Goal: Obtain resource: Obtain resource

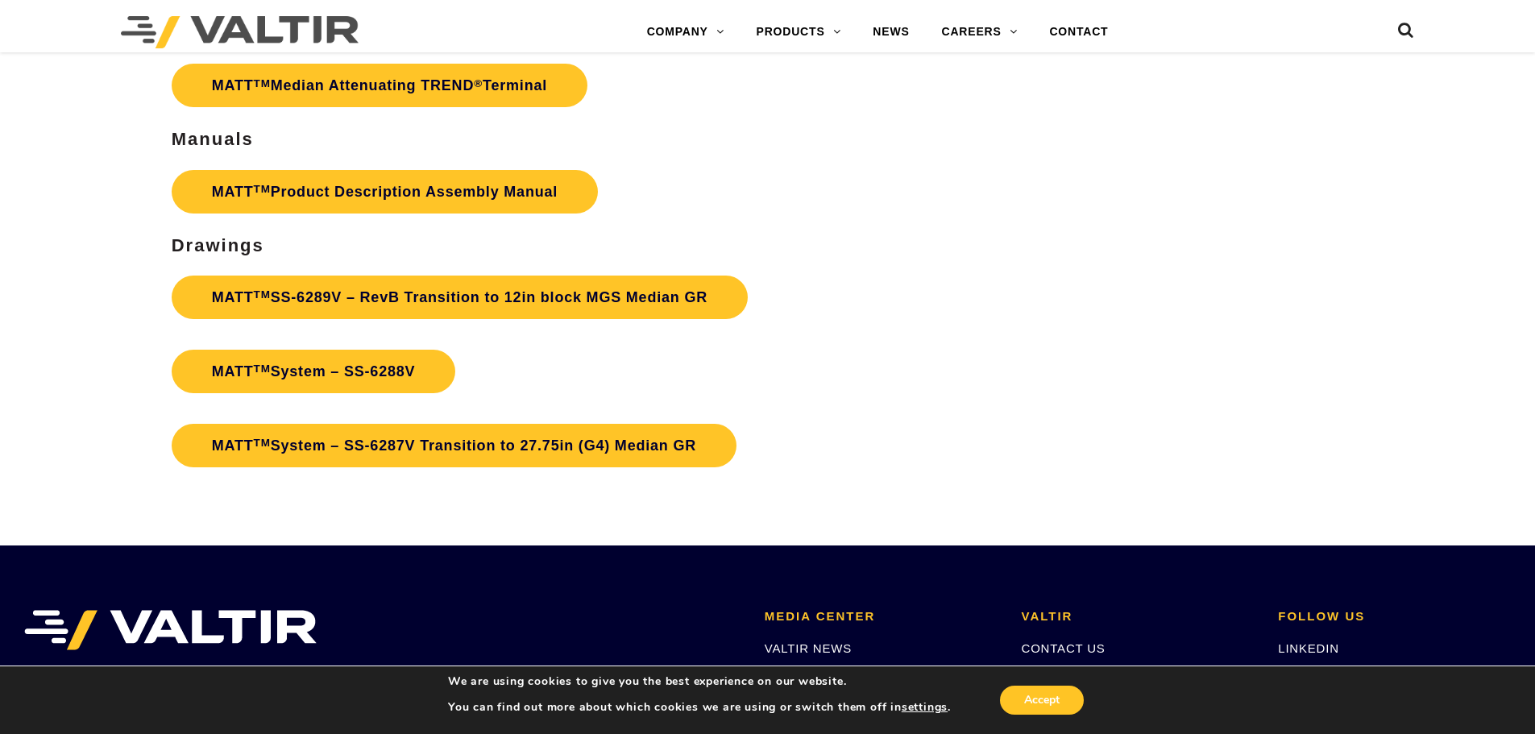
scroll to position [5883, 0]
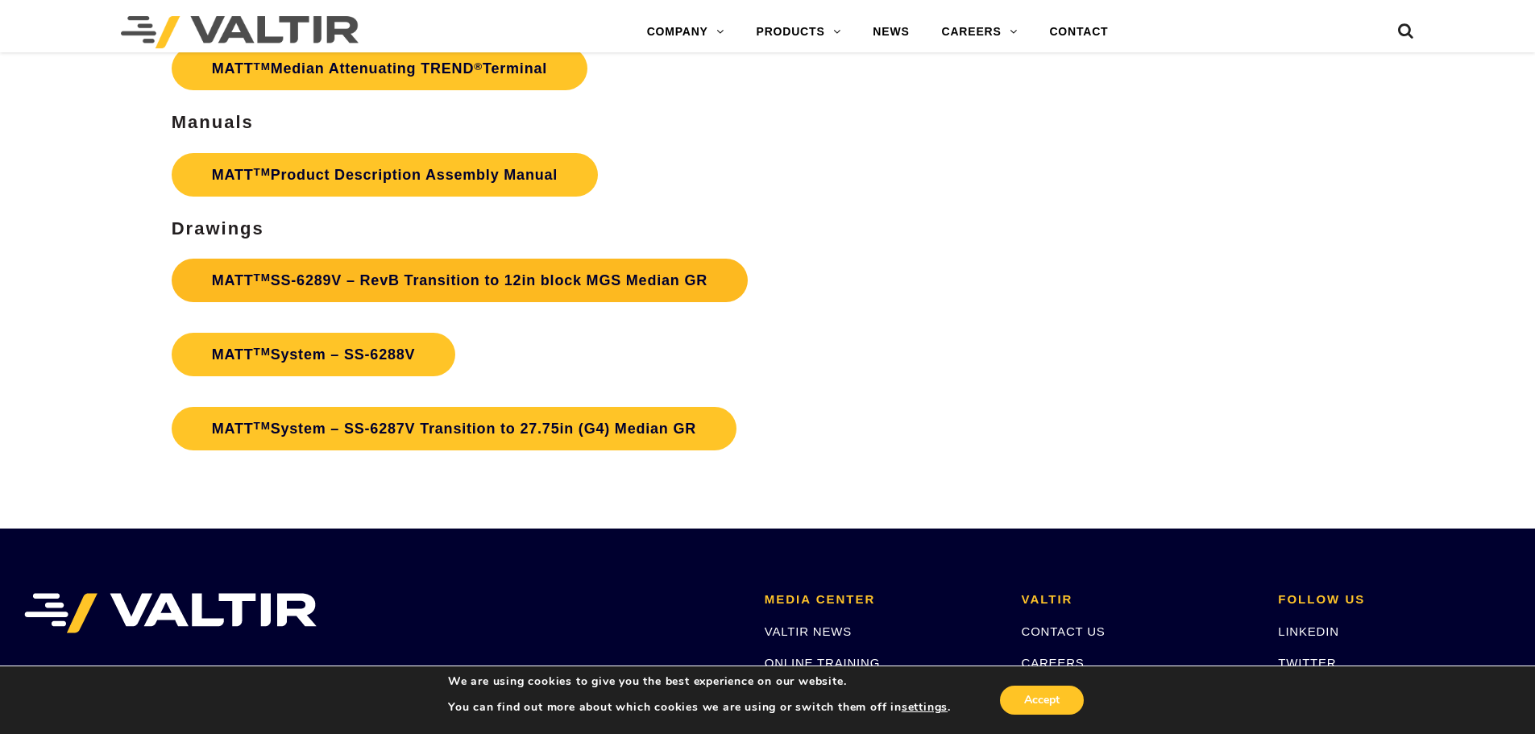
click at [431, 277] on link "MATT TM SS-6289V – RevB Transition to 12in block MGS Median GR" at bounding box center [460, 281] width 576 height 44
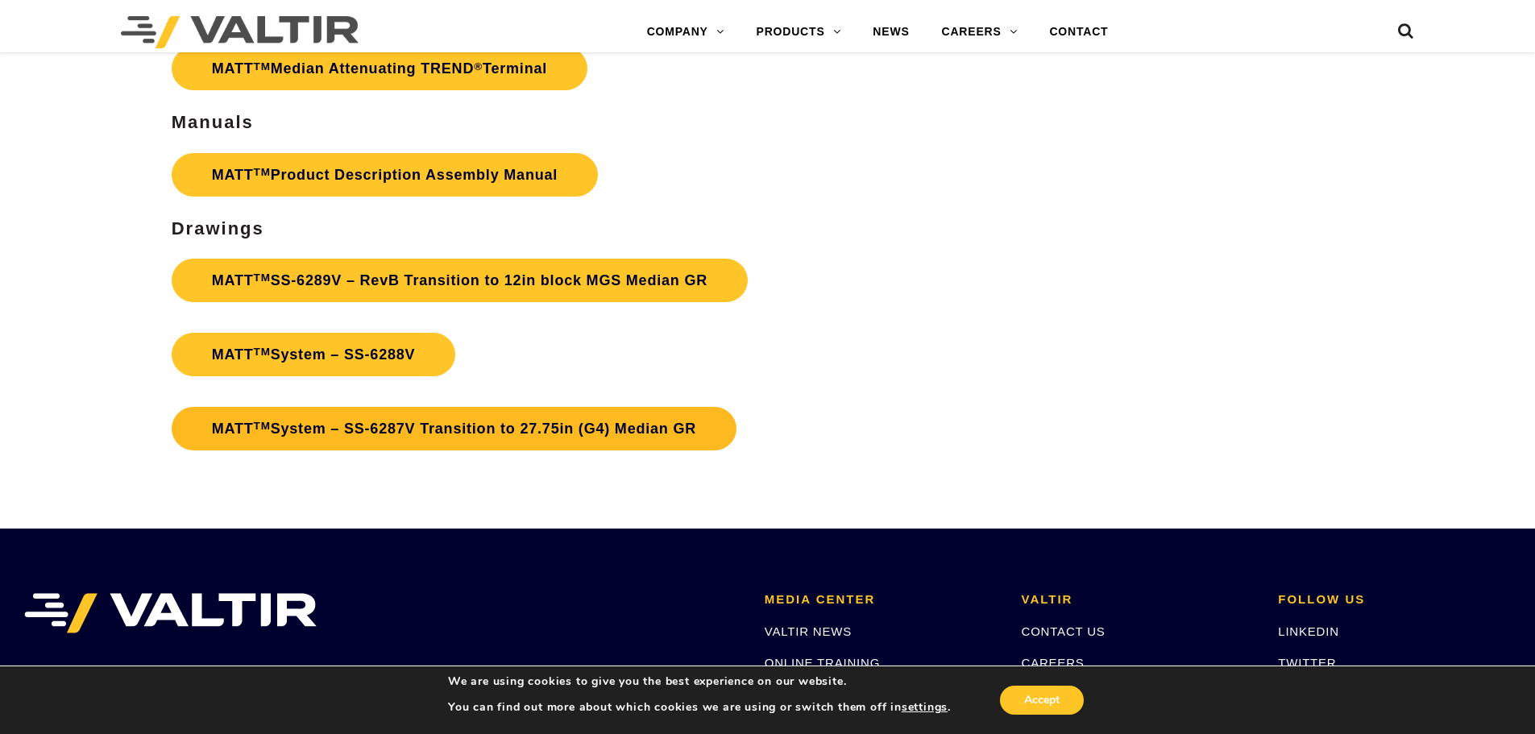
click at [385, 424] on link "MATT TM System – SS-6287V Transition to 27.75in (G4) Median GR" at bounding box center [454, 429] width 565 height 44
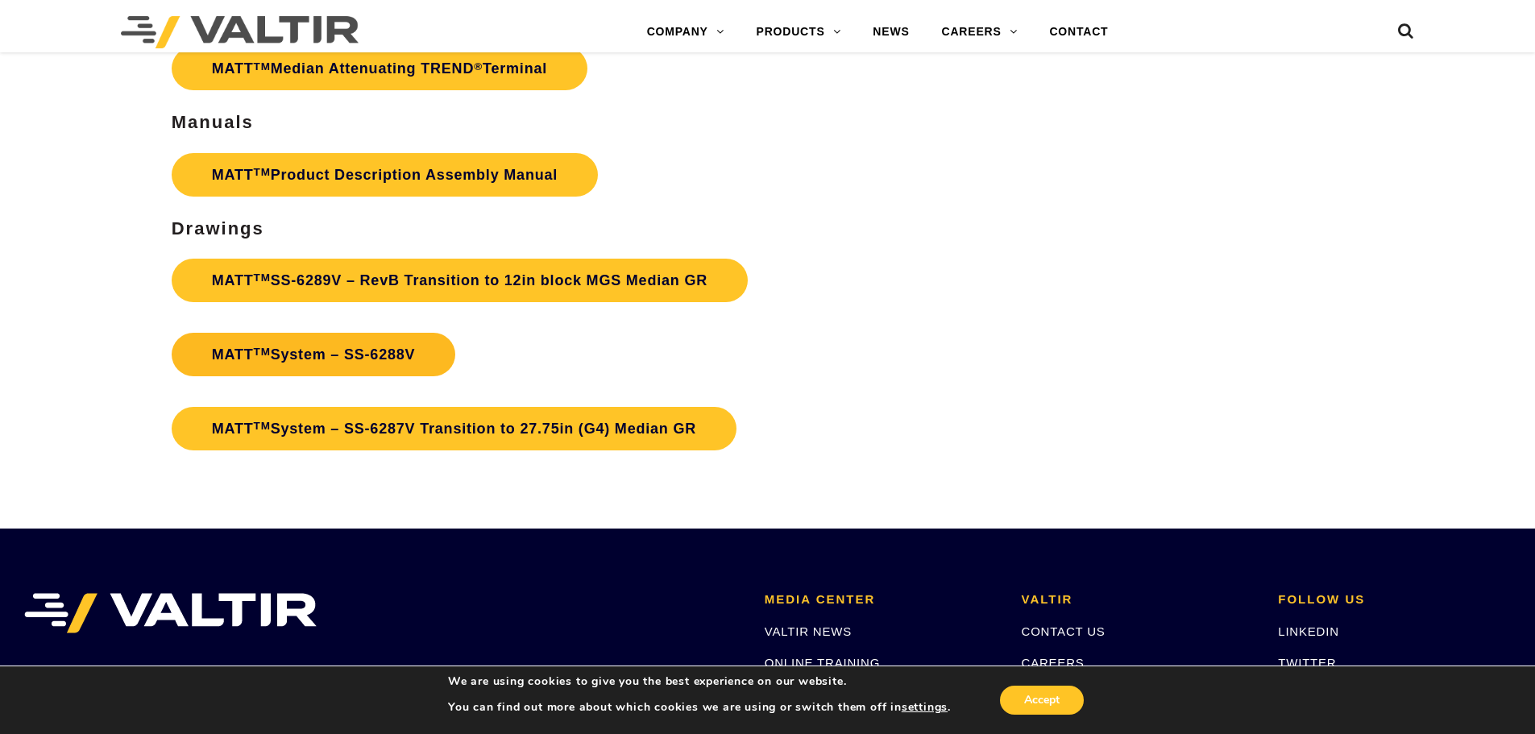
click at [351, 355] on link "MATT TM System – SS-6288V" at bounding box center [314, 355] width 285 height 44
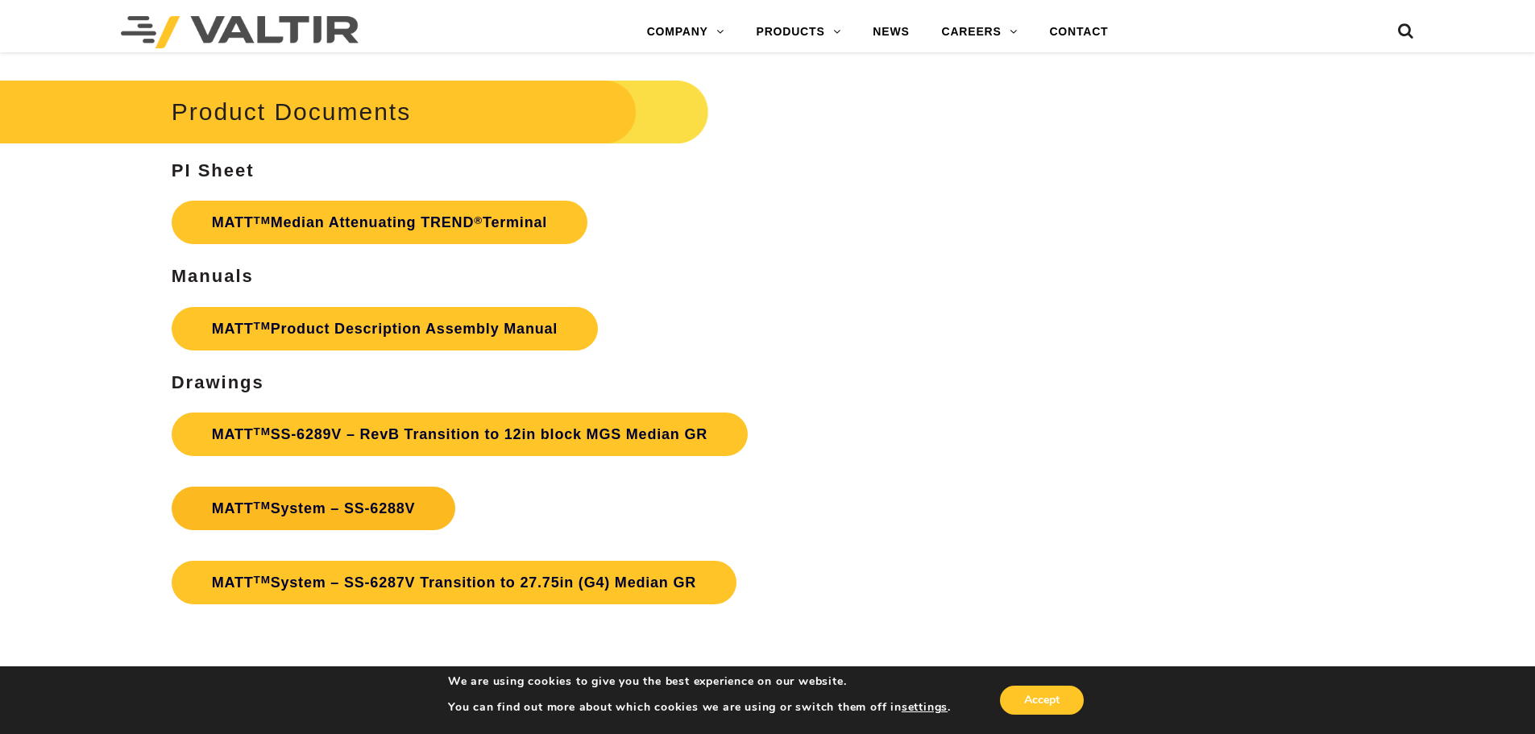
scroll to position [5722, 0]
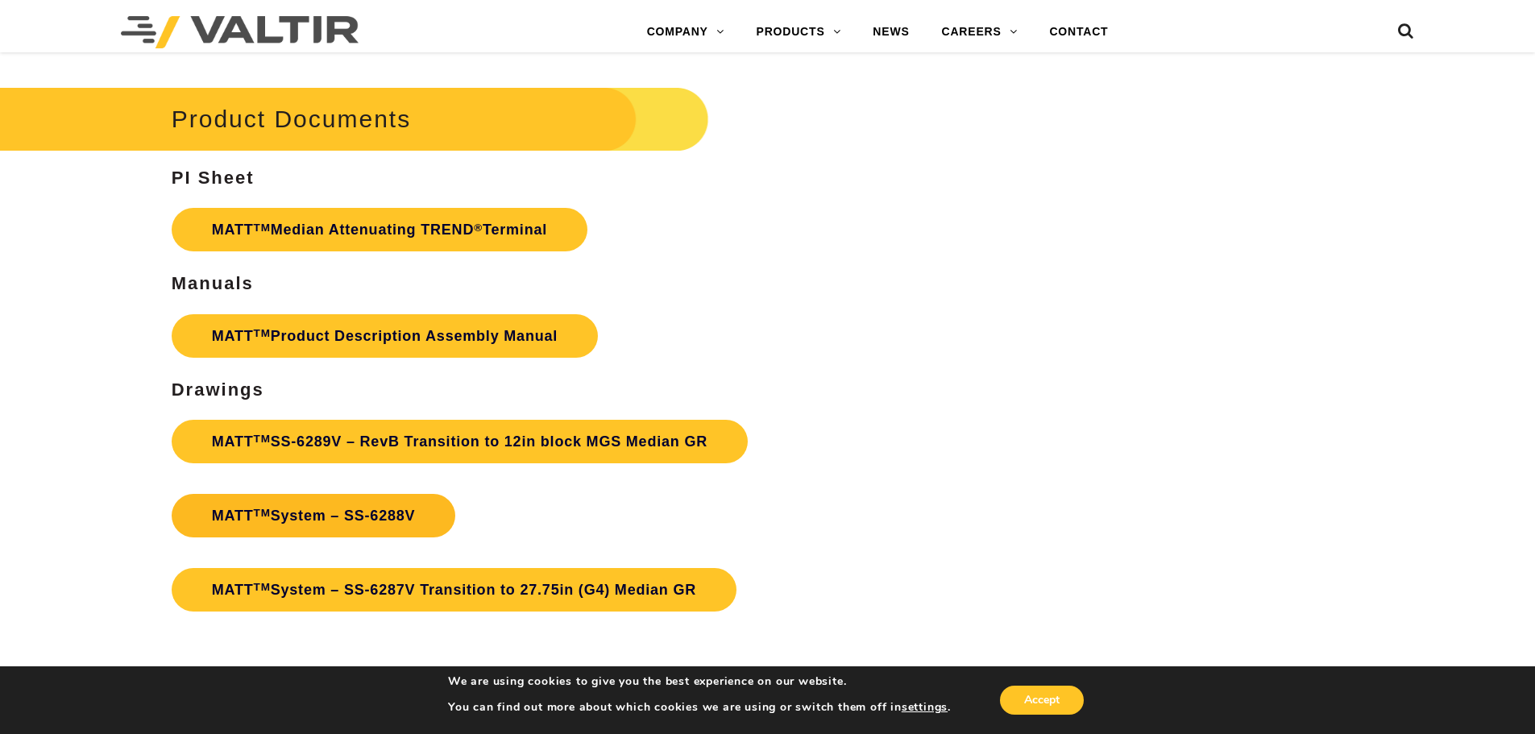
click at [326, 519] on link "MATT TM System – SS-6288V" at bounding box center [314, 516] width 285 height 44
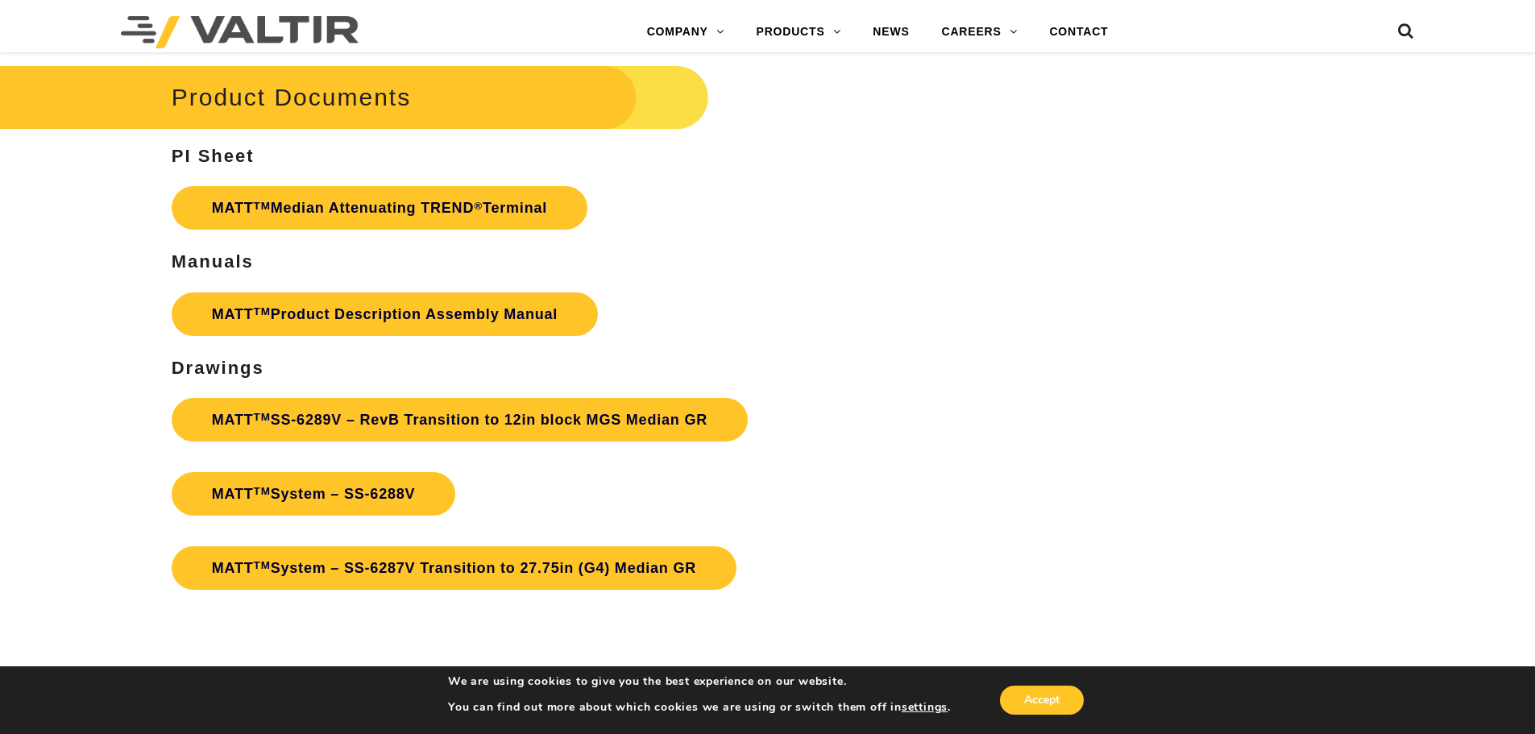
scroll to position [5803, 0]
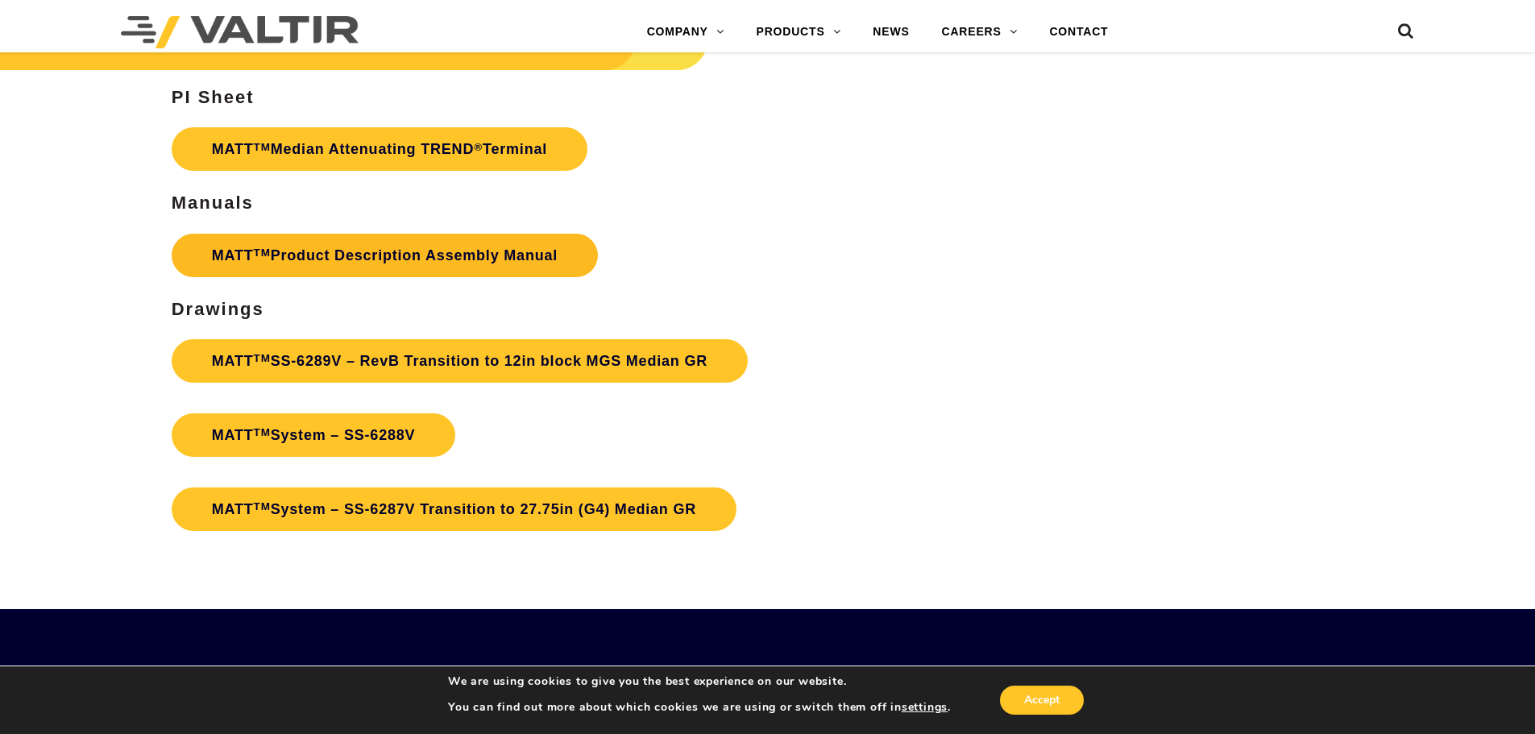
click at [374, 248] on link "MATT TM Product Description Assembly Manual" at bounding box center [385, 256] width 426 height 44
